Goal: Check status: Check status

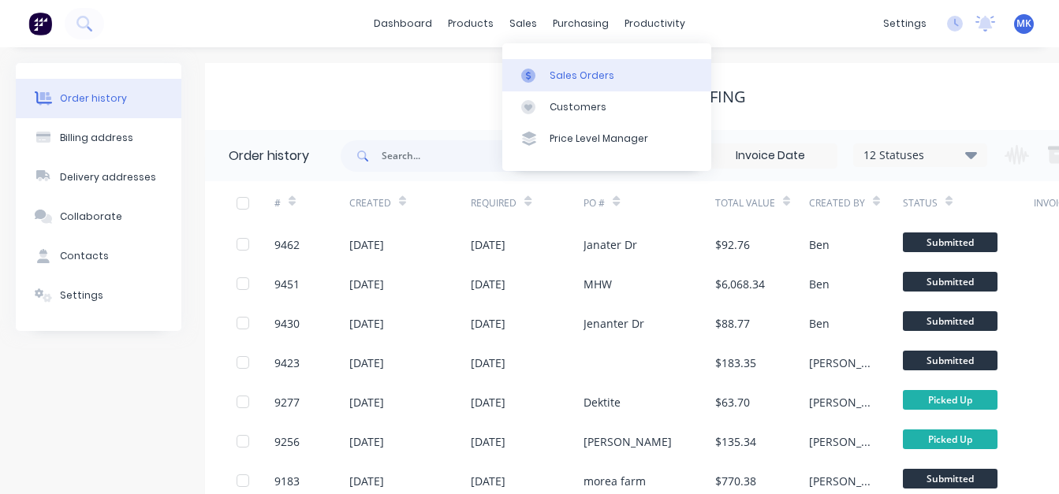
click at [560, 75] on div "Sales Orders" at bounding box center [581, 76] width 65 height 14
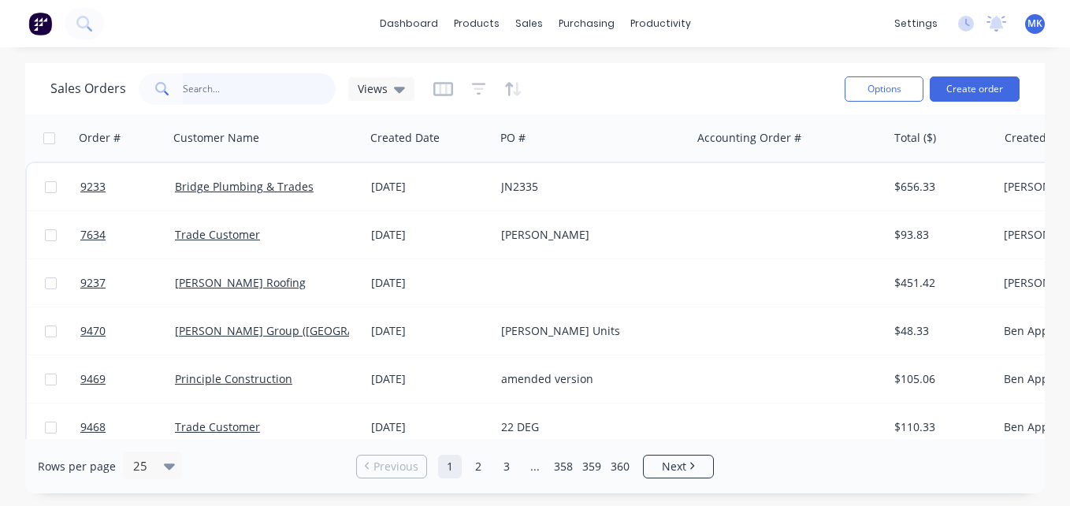
click at [247, 92] on input "text" at bounding box center [260, 89] width 154 height 32
type input "sogo"
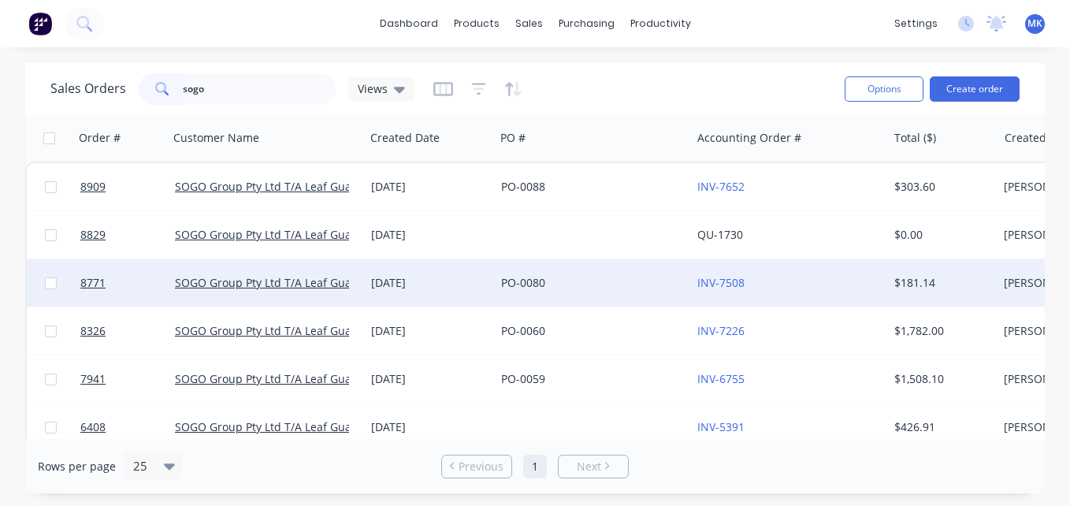
click at [834, 285] on div "INV-7508" at bounding box center [785, 283] width 175 height 16
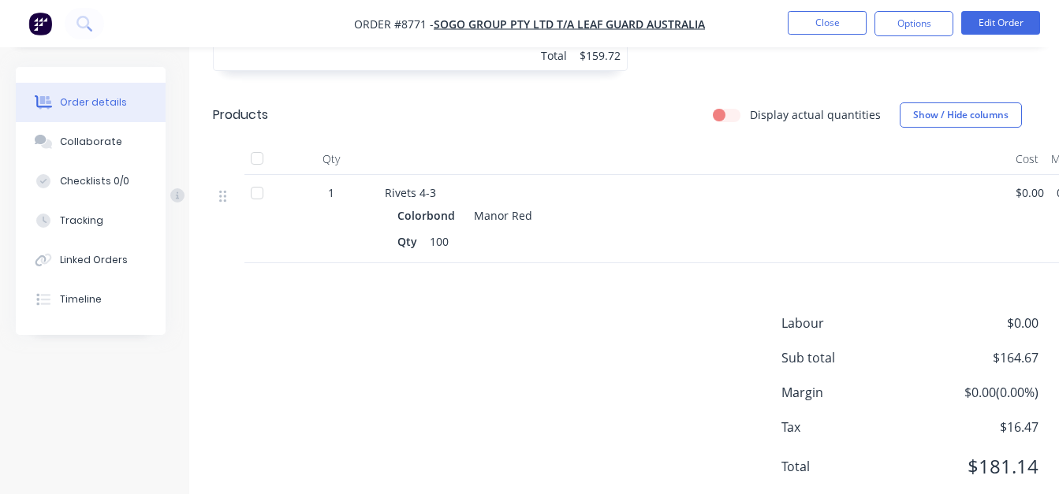
scroll to position [797, 0]
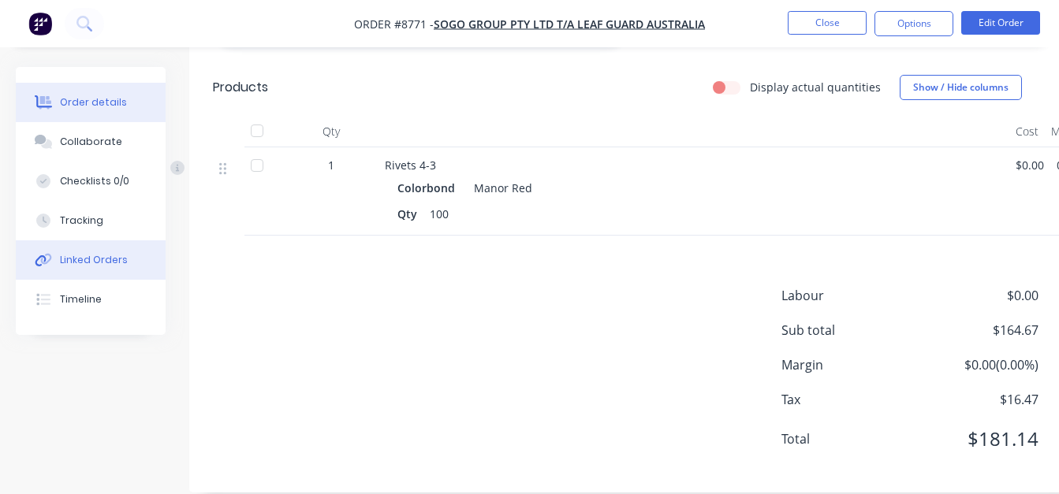
click at [99, 251] on button "Linked Orders" at bounding box center [91, 259] width 150 height 39
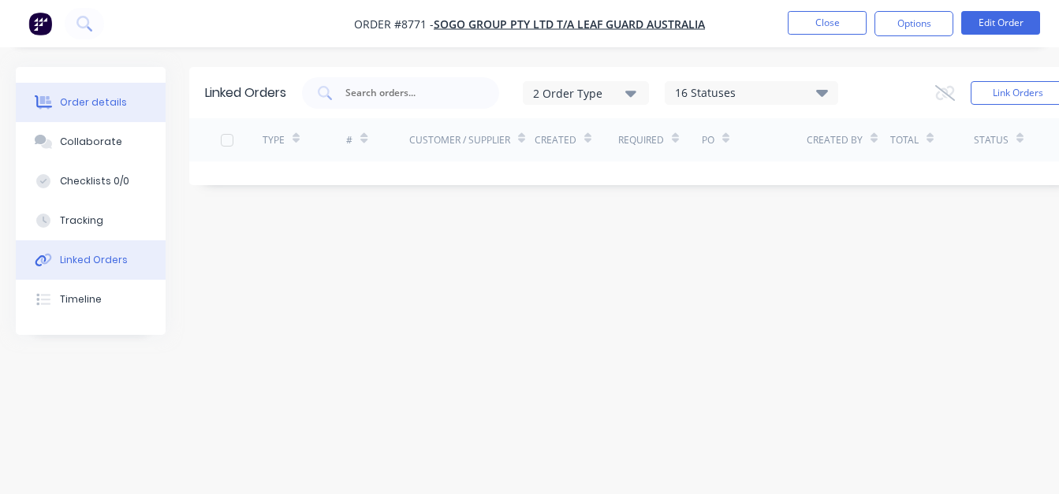
click at [98, 106] on div "Order details" at bounding box center [93, 102] width 67 height 14
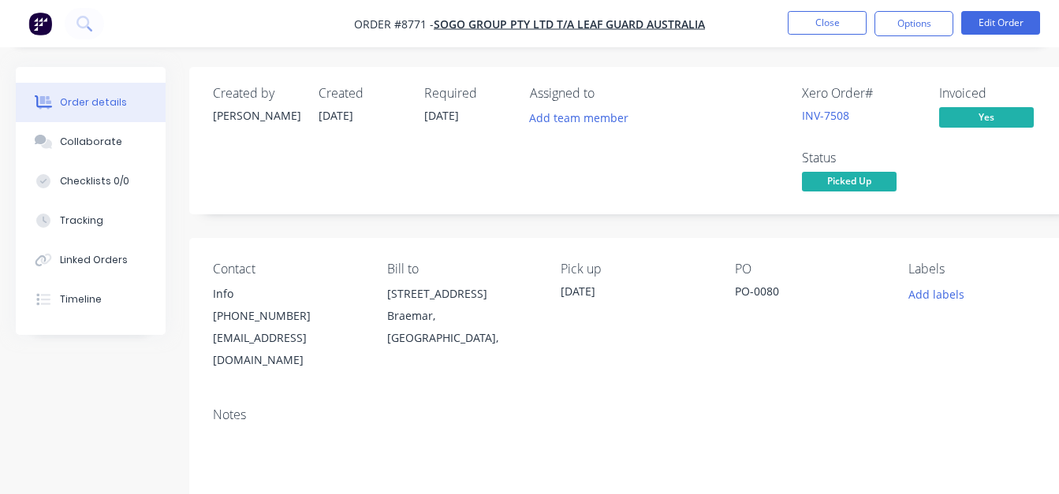
scroll to position [315, 0]
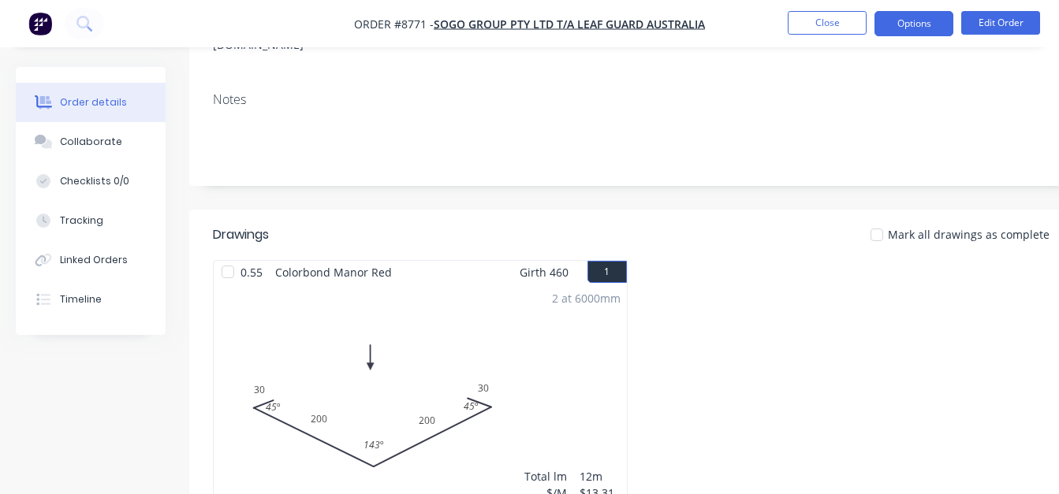
click at [895, 26] on button "Options" at bounding box center [913, 23] width 79 height 25
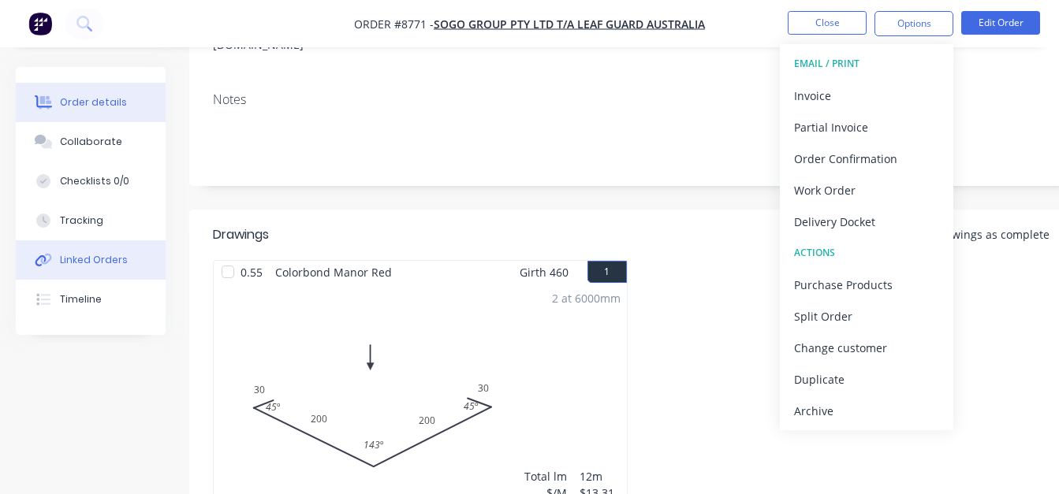
click at [109, 276] on button "Linked Orders" at bounding box center [91, 259] width 150 height 39
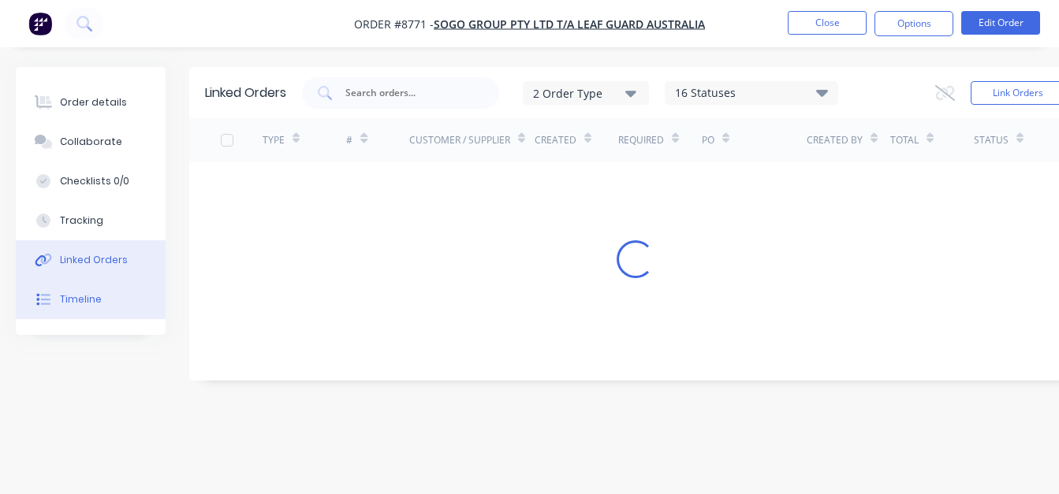
scroll to position [12, 0]
click at [108, 288] on button "Timeline" at bounding box center [91, 299] width 150 height 39
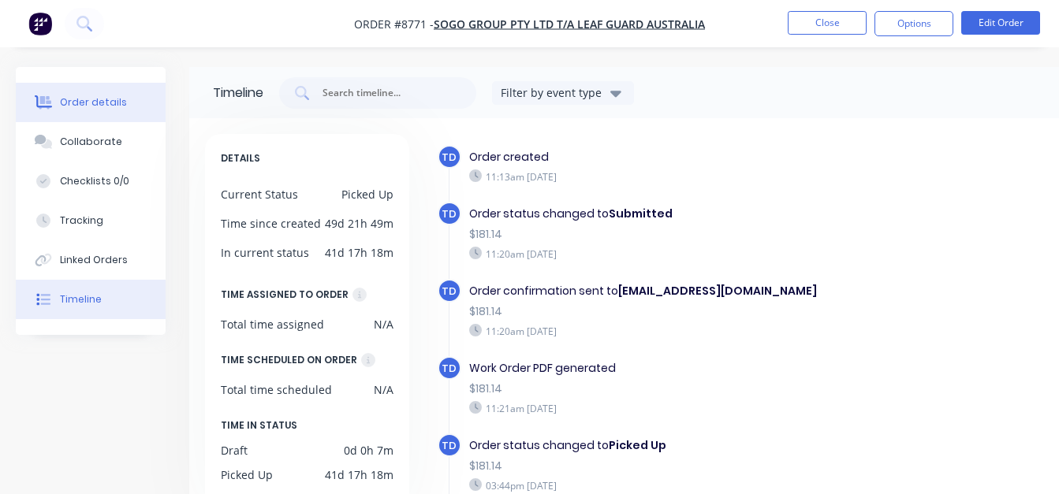
click at [91, 114] on button "Order details" at bounding box center [91, 102] width 150 height 39
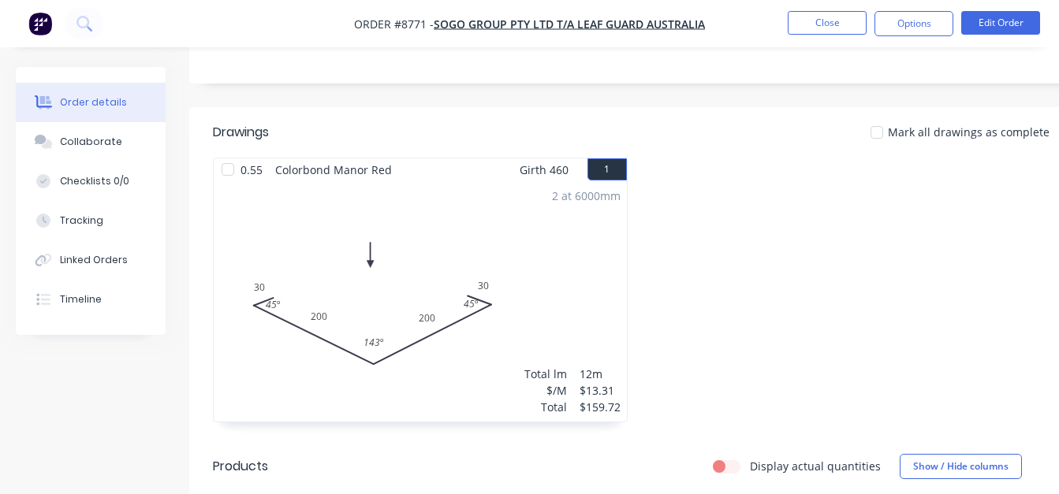
scroll to position [552, 0]
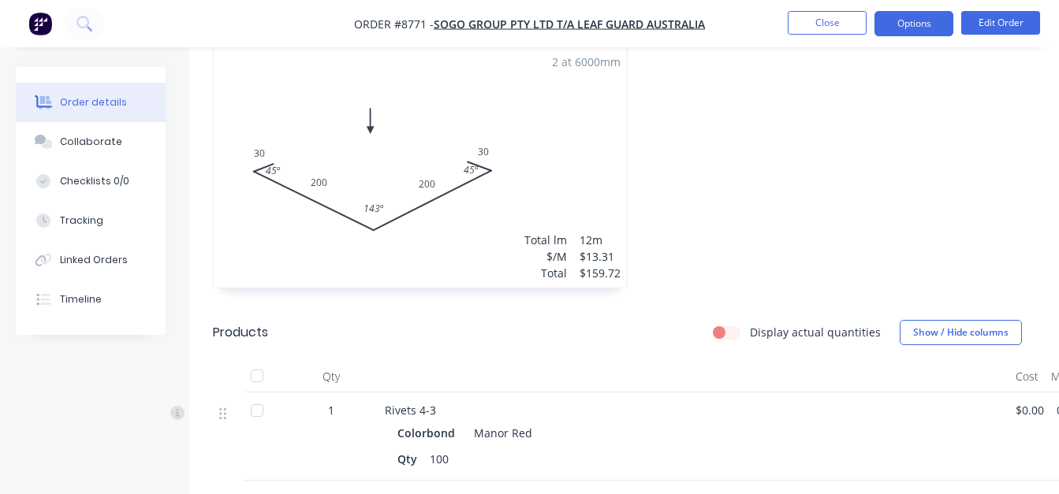
click at [894, 17] on button "Options" at bounding box center [913, 23] width 79 height 25
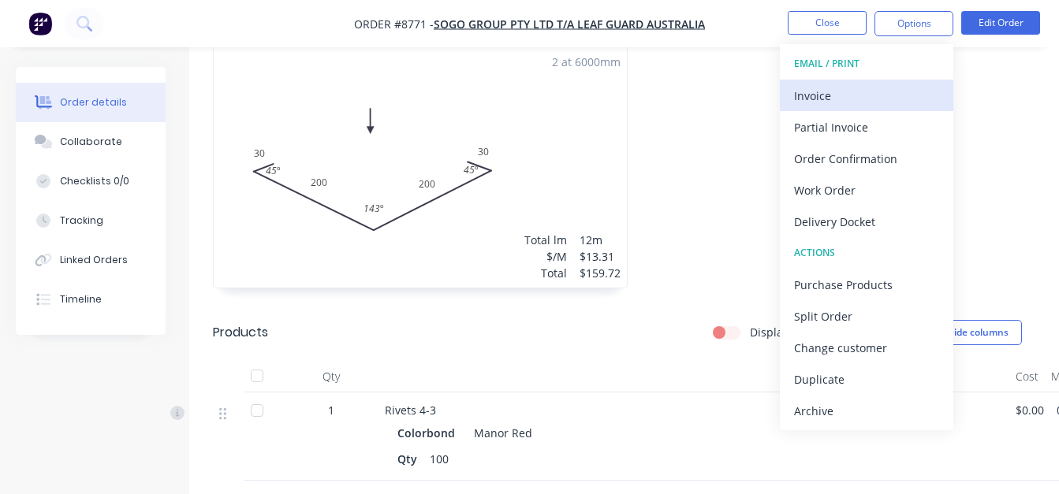
click at [873, 94] on div "Invoice" at bounding box center [866, 95] width 145 height 23
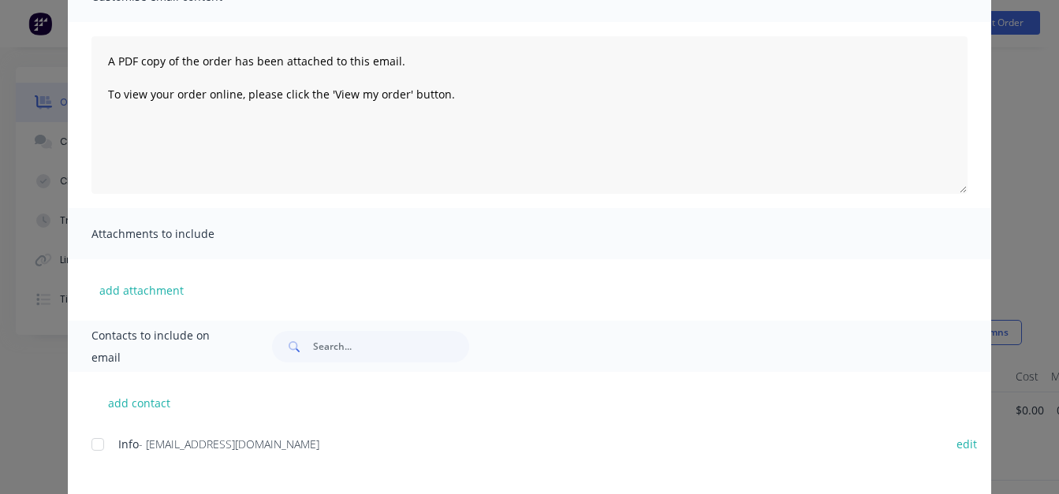
scroll to position [223, 0]
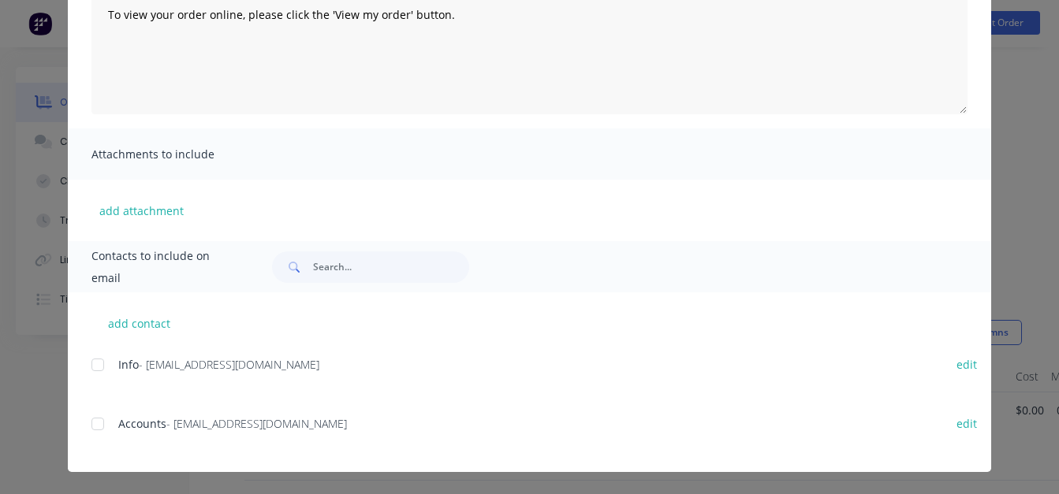
click at [96, 363] on div at bounding box center [98, 365] width 32 height 32
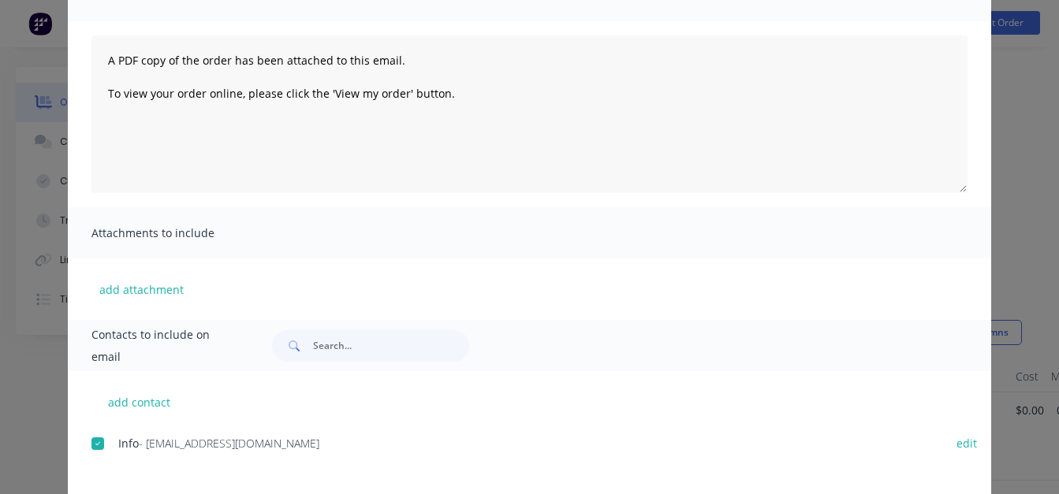
scroll to position [0, 0]
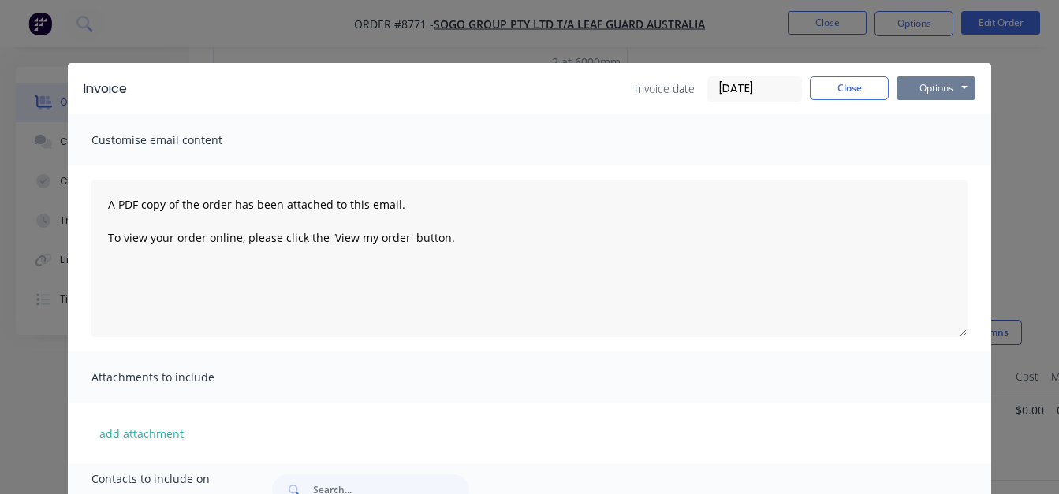
click at [914, 95] on button "Options" at bounding box center [935, 88] width 79 height 24
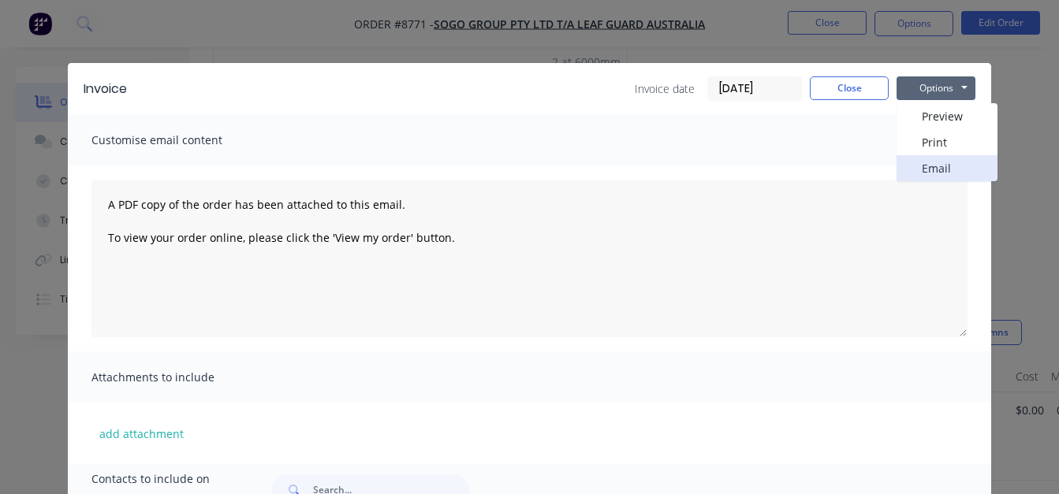
click at [940, 166] on button "Email" at bounding box center [946, 168] width 101 height 26
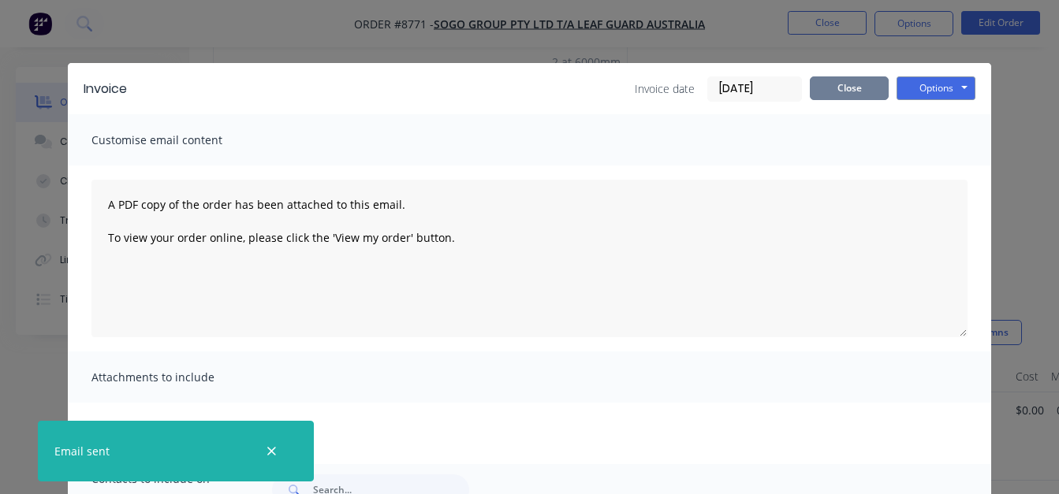
click at [843, 93] on button "Close" at bounding box center [848, 88] width 79 height 24
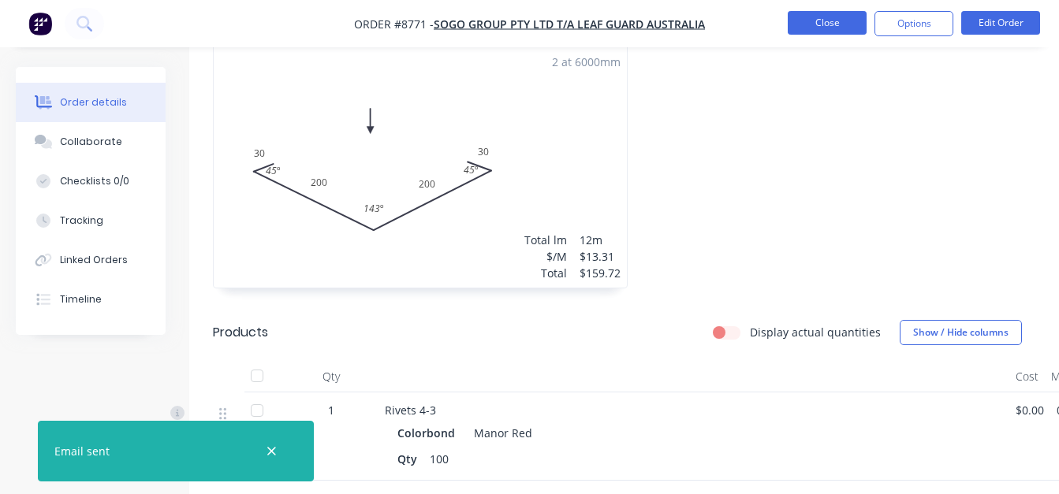
click at [840, 32] on button "Close" at bounding box center [826, 23] width 79 height 24
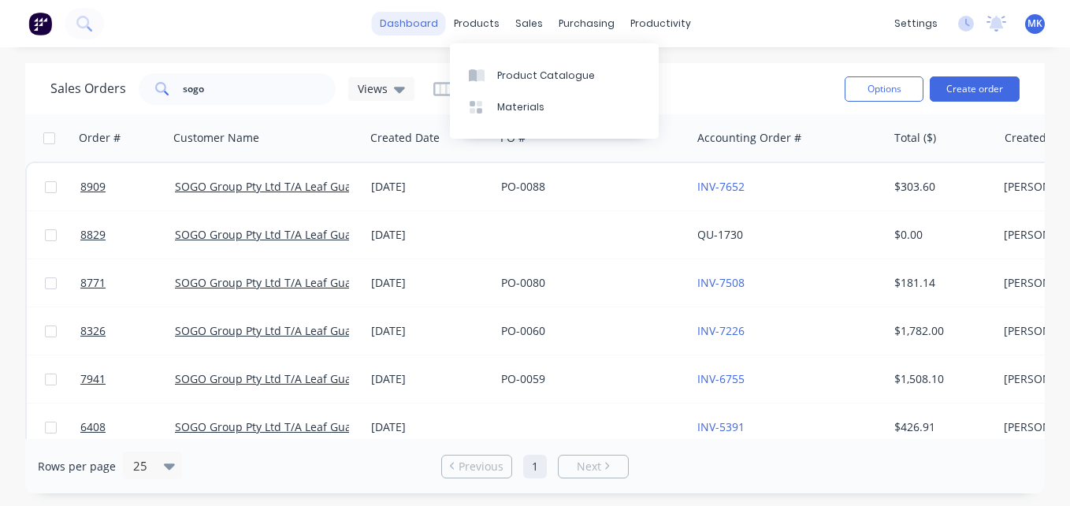
click at [419, 29] on link "dashboard" at bounding box center [409, 24] width 74 height 24
